Goal: Download file/media

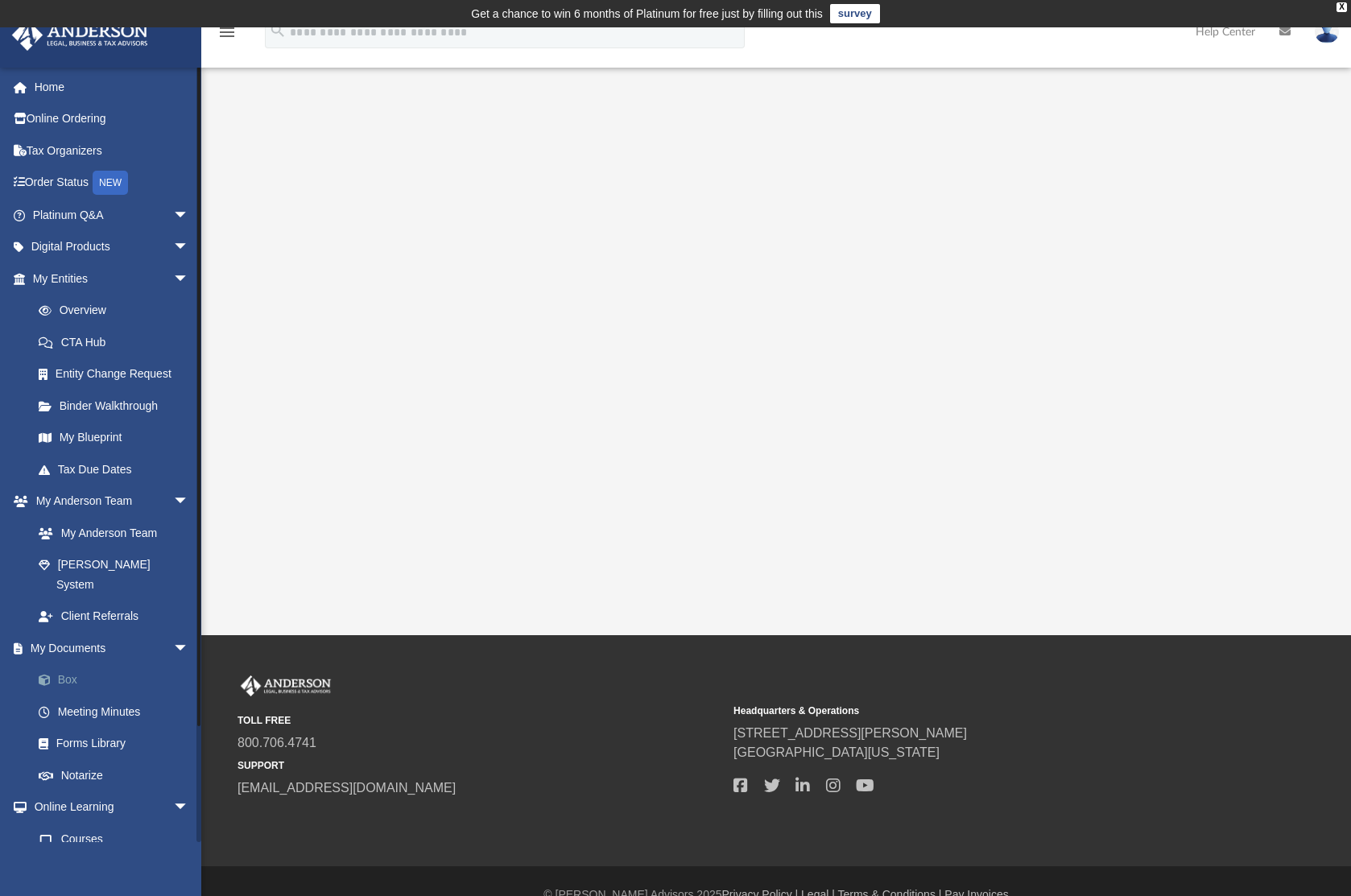
click at [75, 664] on link "Box" at bounding box center [118, 680] width 191 height 33
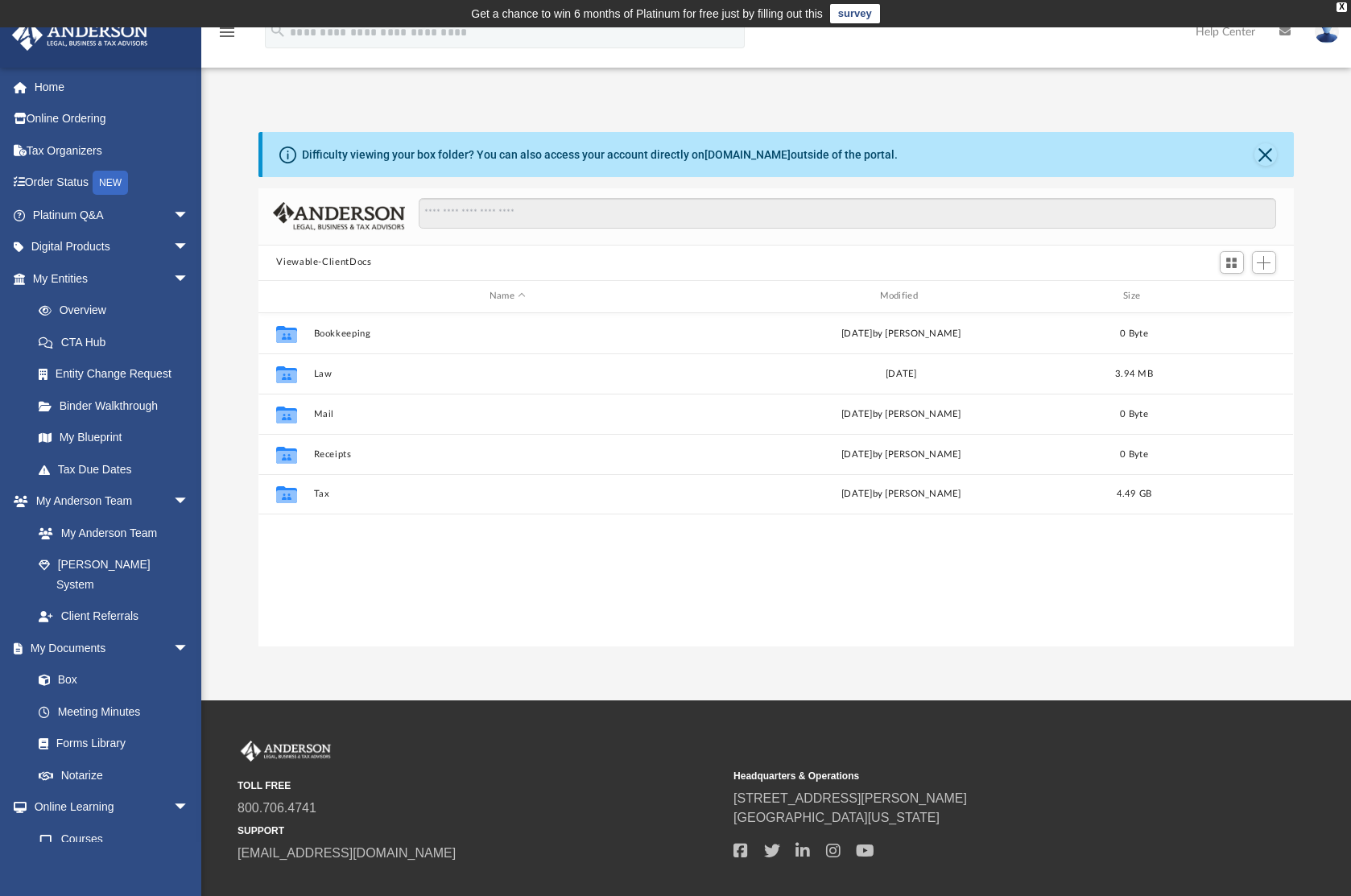
scroll to position [353, 1023]
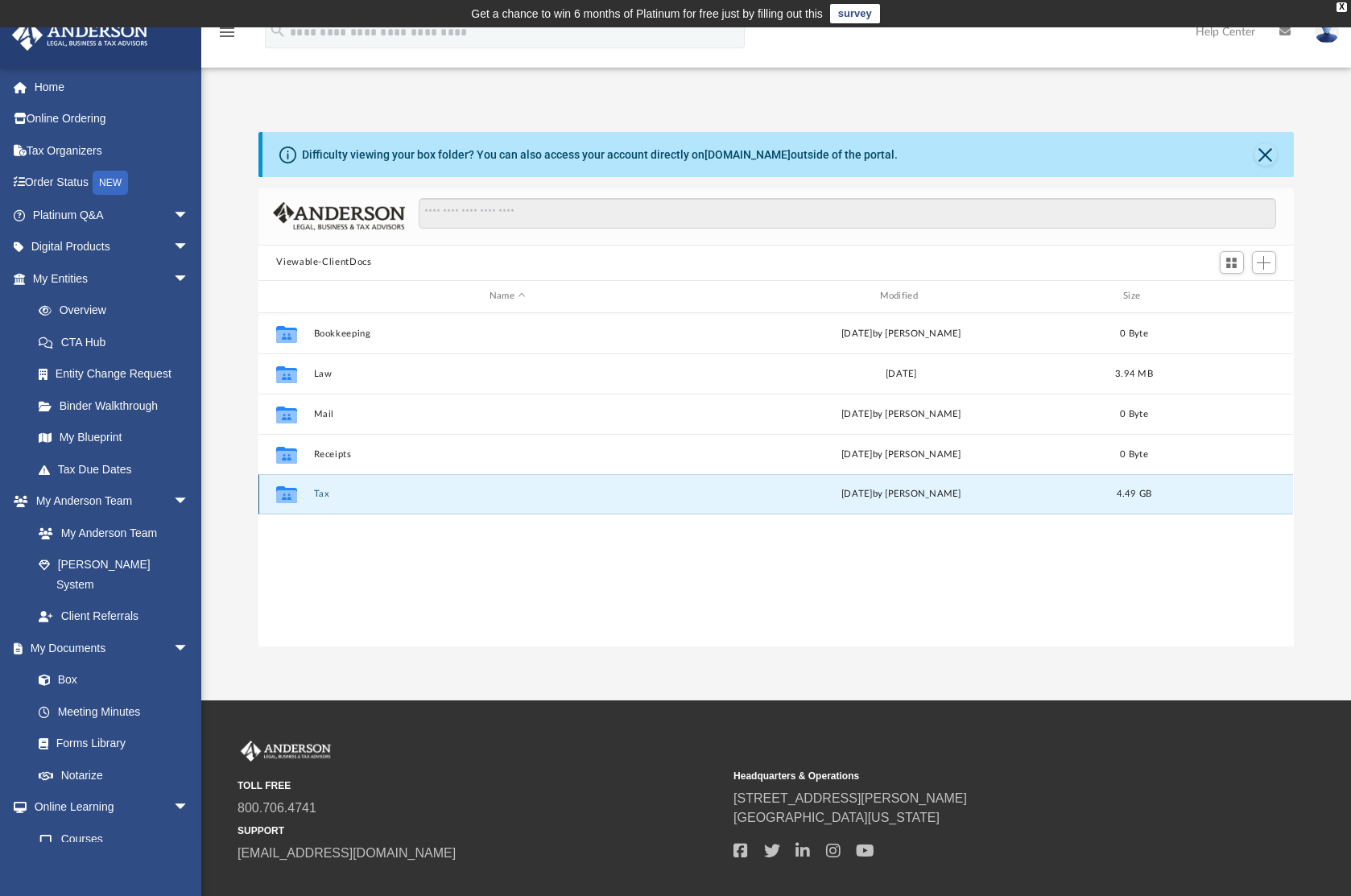
click at [323, 498] on button "Tax" at bounding box center [508, 493] width 388 height 11
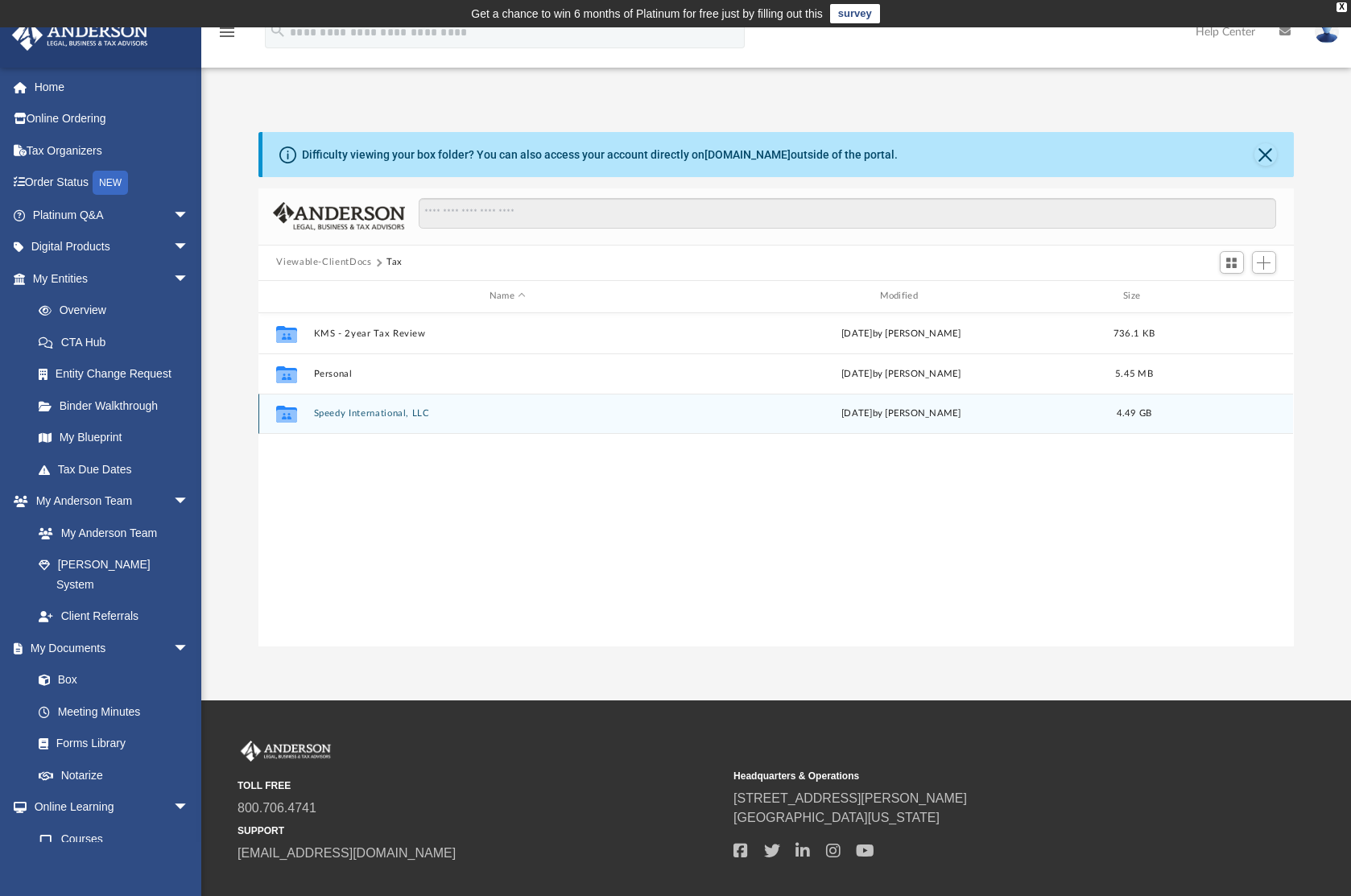
click at [348, 419] on div "Collaborated Folder Speedy International, LLC [DATE] by [PERSON_NAME] 4.49 GB" at bounding box center [775, 413] width 1034 height 40
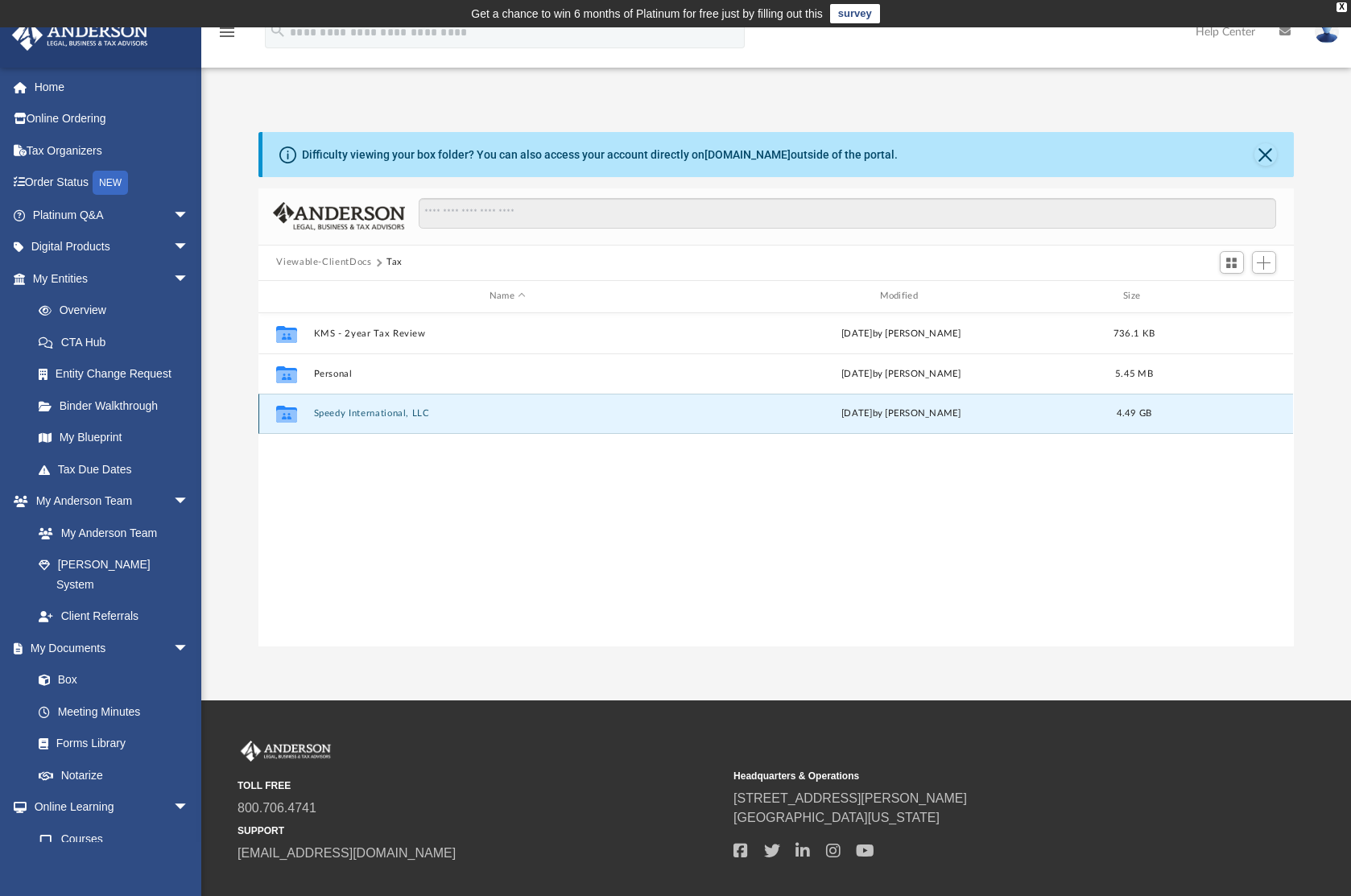
click at [348, 419] on div "Collaborated Folder Speedy International, LLC [DATE] by [PERSON_NAME] 4.49 GB" at bounding box center [775, 413] width 1034 height 40
click at [348, 415] on button "Speedy International, LLC" at bounding box center [508, 413] width 388 height 11
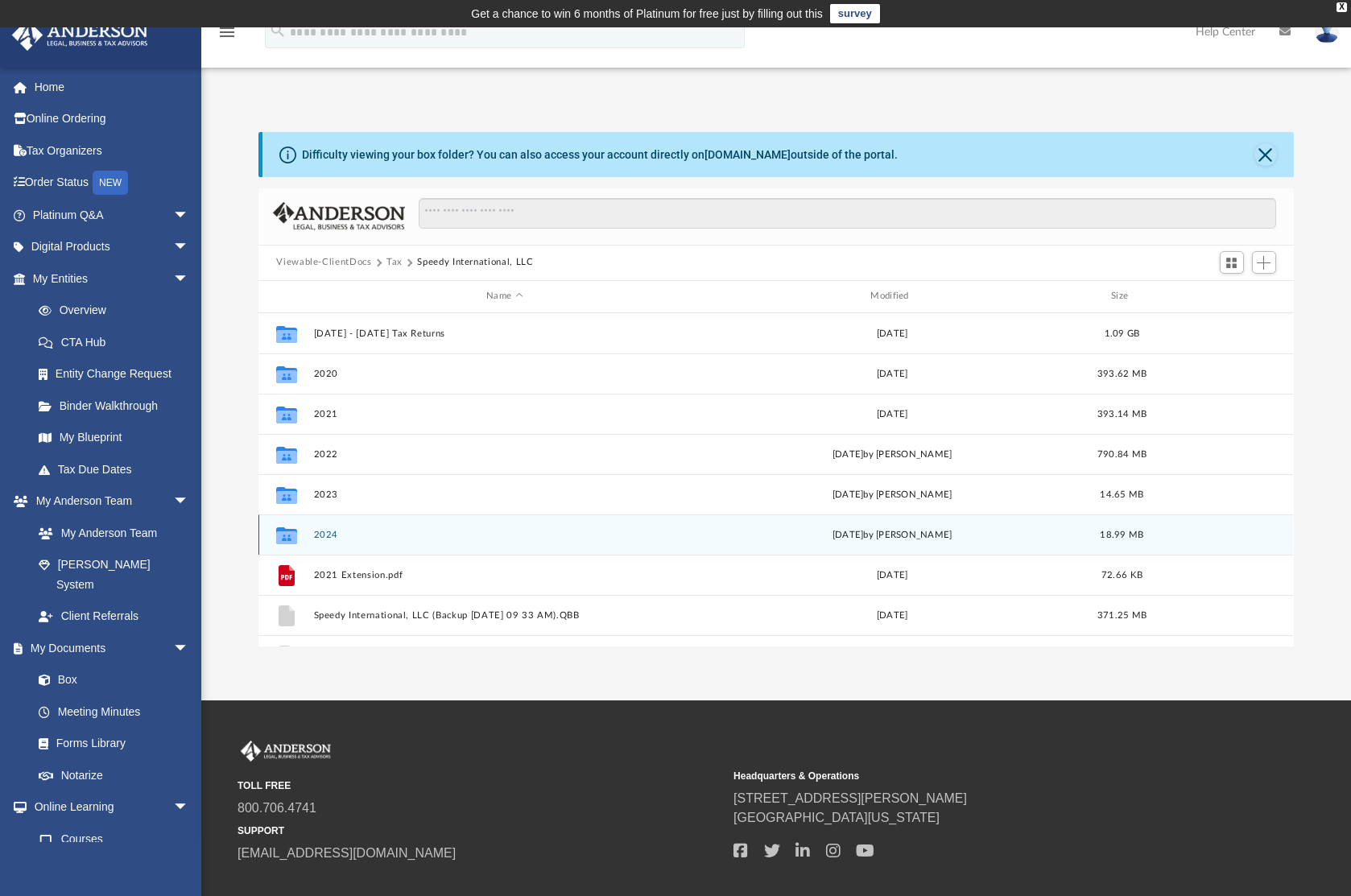
scroll to position [0, 0]
click at [326, 535] on button "2024" at bounding box center [504, 535] width 381 height 11
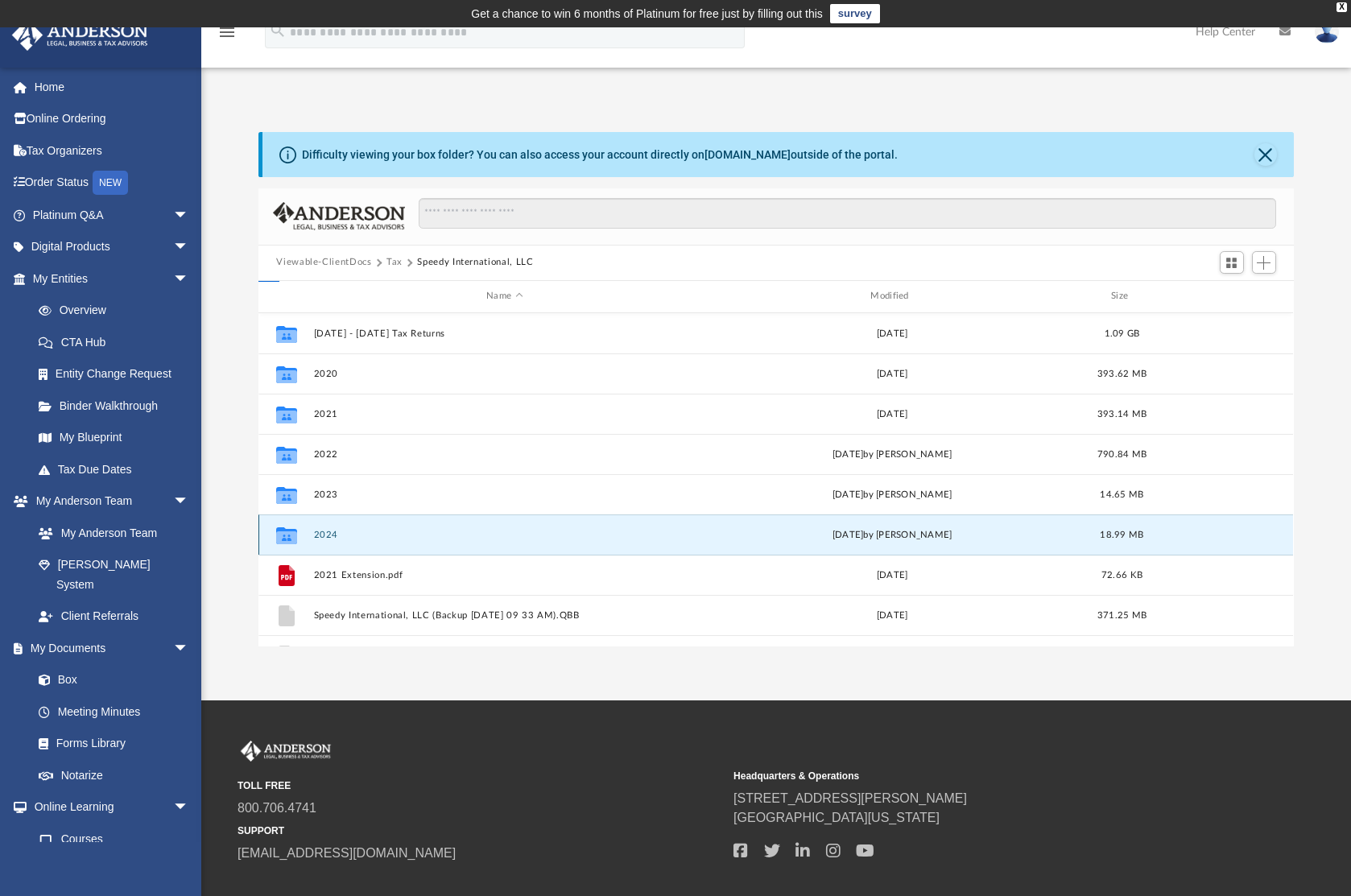
click at [326, 535] on button "2024" at bounding box center [504, 535] width 381 height 11
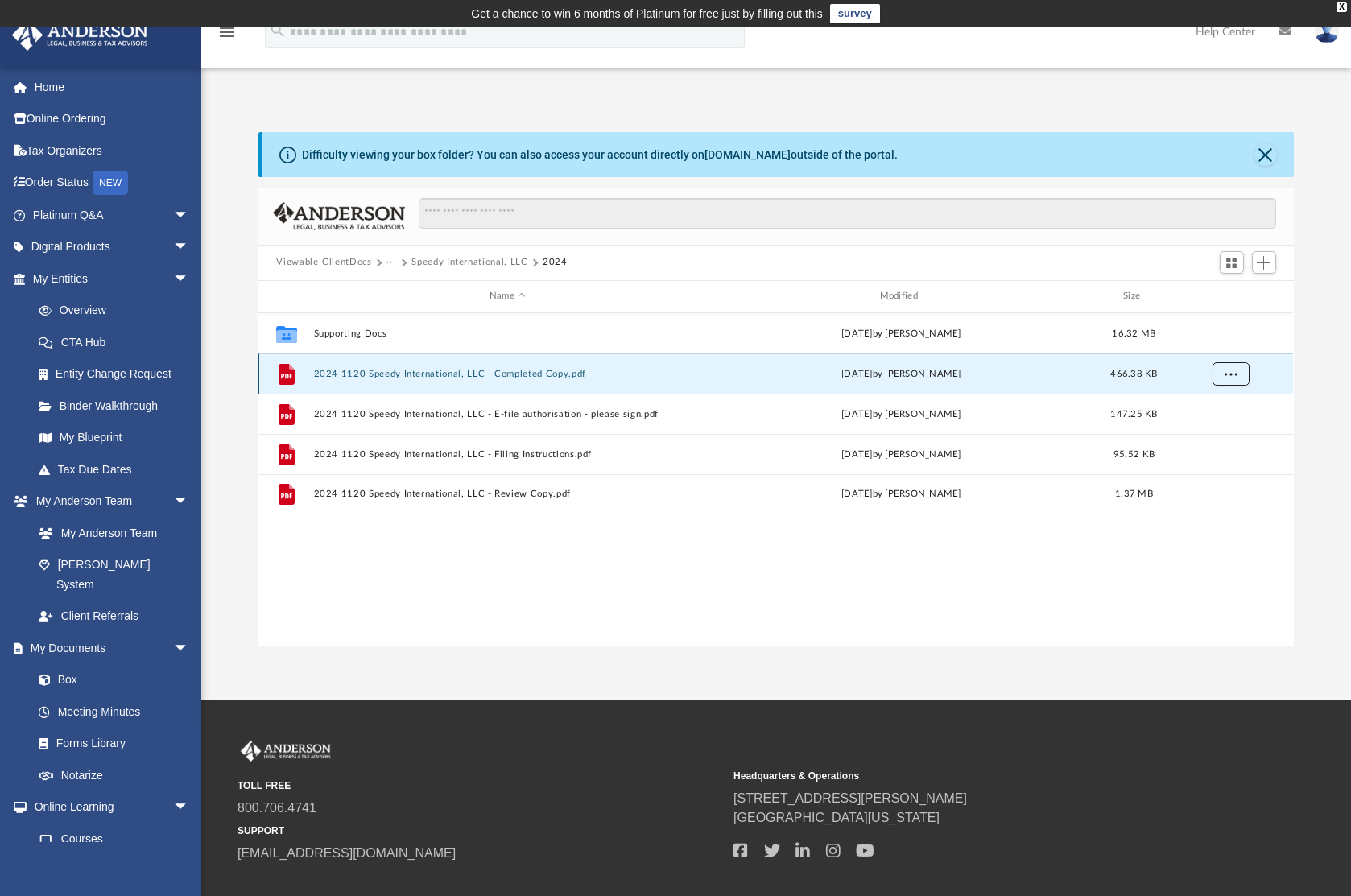
click at [1220, 369] on button "More options" at bounding box center [1231, 373] width 37 height 24
click at [1209, 433] on li "Download" at bounding box center [1217, 432] width 47 height 17
click at [1225, 372] on span "More options" at bounding box center [1230, 373] width 13 height 9
click at [1339, 4] on div "X" at bounding box center [1342, 8] width 11 height 10
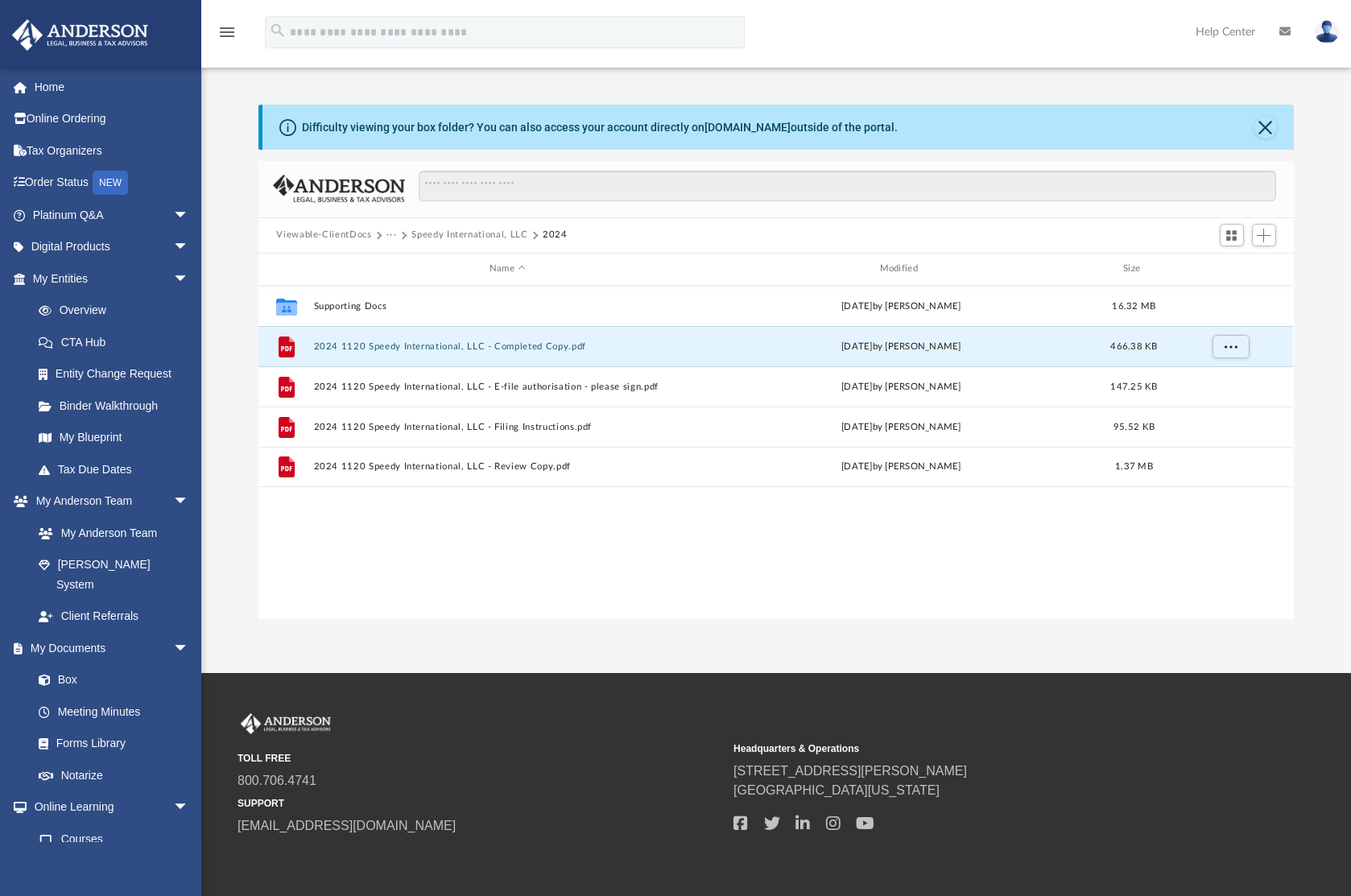
click at [1327, 36] on img at bounding box center [1327, 32] width 24 height 23
click at [219, 160] on div "Difficulty viewing your box folder? You can also access your account directly o…" at bounding box center [777, 362] width 1150 height 514
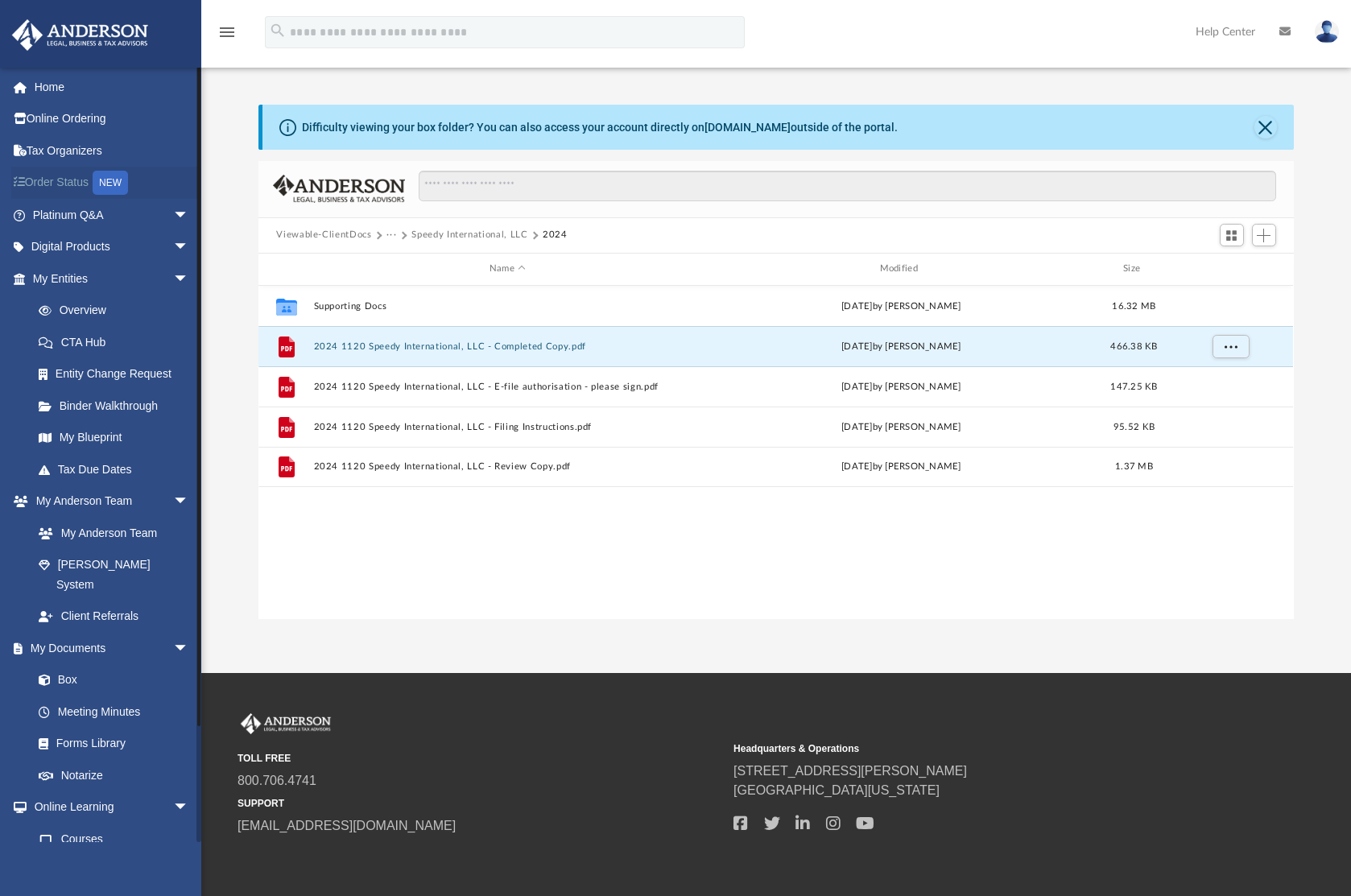
click at [83, 189] on link "Order Status NEW" at bounding box center [113, 183] width 202 height 33
